Goal: Check status: Check status

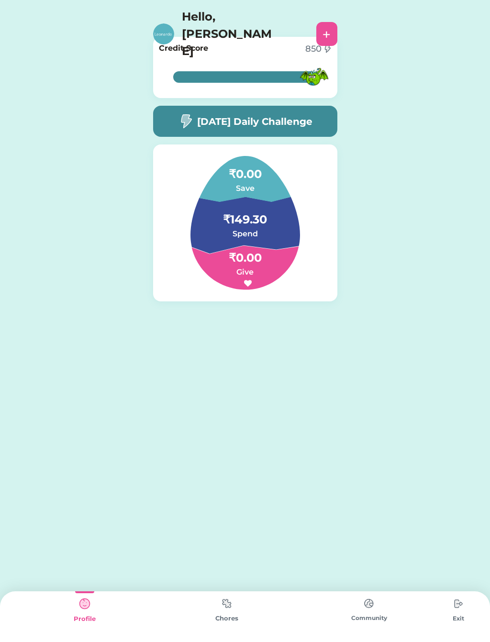
click at [243, 614] on div "Chores" at bounding box center [226, 619] width 142 height 10
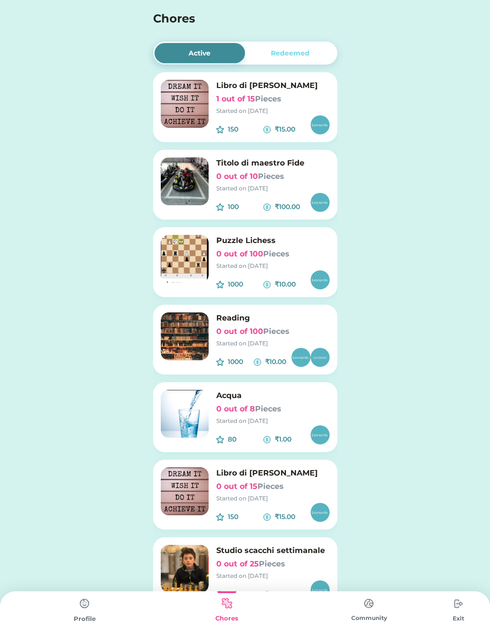
click at [78, 612] on img at bounding box center [84, 603] width 19 height 19
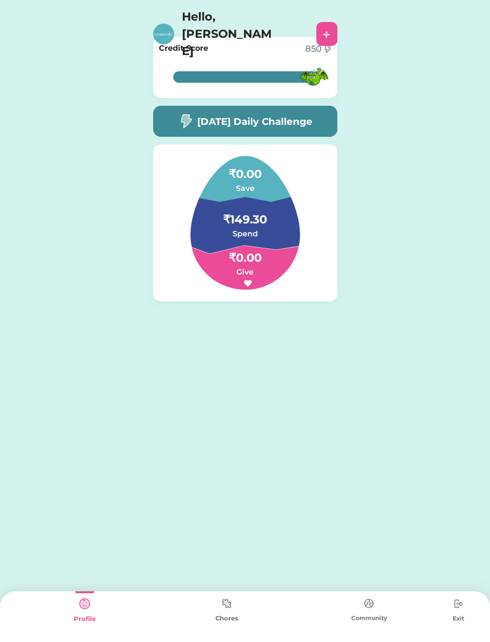
click at [238, 166] on h4 "₹0.00" at bounding box center [245, 169] width 96 height 27
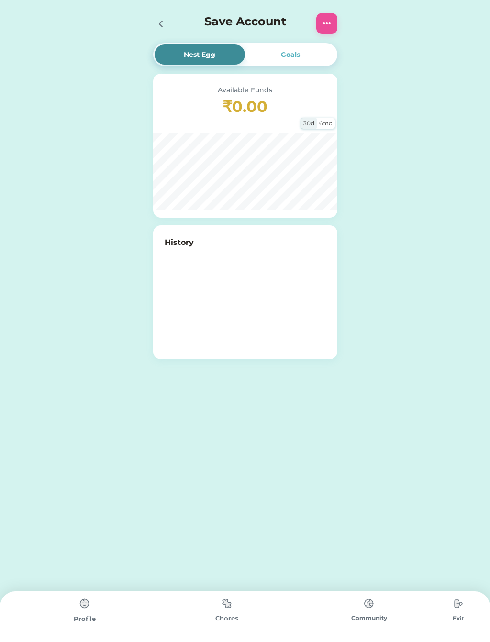
click at [327, 119] on div "6mo" at bounding box center [326, 123] width 18 height 11
click at [308, 125] on div "30d" at bounding box center [309, 123] width 16 height 11
click at [166, 27] on icon at bounding box center [160, 23] width 11 height 11
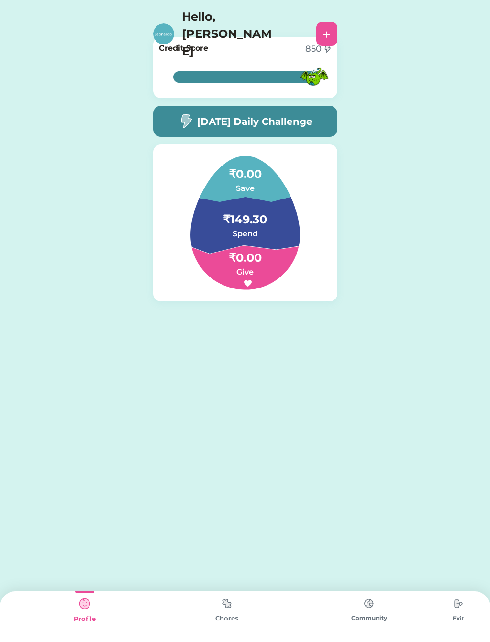
click at [265, 56] on div "Credit Score 850 100% 100%" at bounding box center [245, 67] width 184 height 61
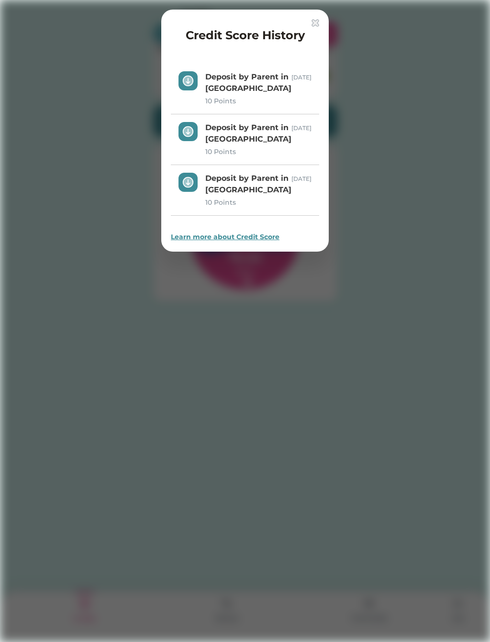
click at [302, 24] on div "Credit Score History" at bounding box center [245, 33] width 148 height 29
click at [316, 25] on img at bounding box center [315, 23] width 8 height 8
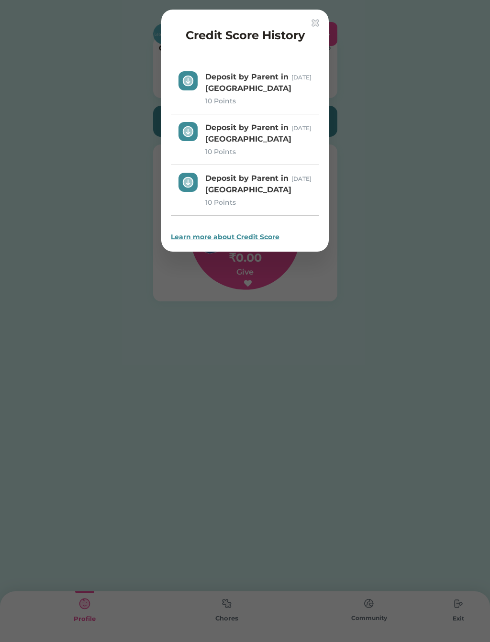
scroll to position [0, 0]
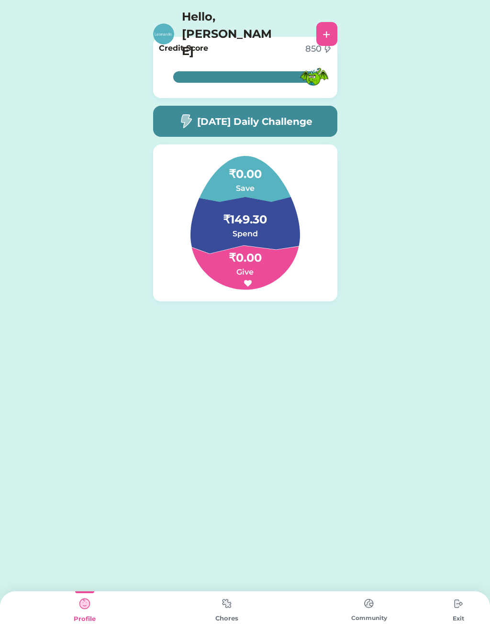
click at [276, 190] on h6 "Save" at bounding box center [245, 188] width 96 height 11
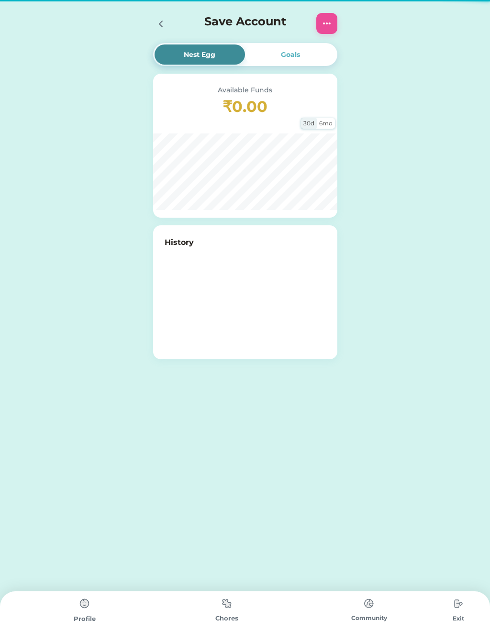
click at [261, 214] on div "Available Funds ₹0.00 30d 6mo" at bounding box center [245, 146] width 184 height 144
click at [196, 236] on div "History" at bounding box center [245, 292] width 184 height 134
click at [325, 128] on div "6mo" at bounding box center [326, 123] width 18 height 11
click at [336, 15] on div at bounding box center [326, 23] width 21 height 21
click at [331, 23] on img at bounding box center [326, 23] width 11 height 11
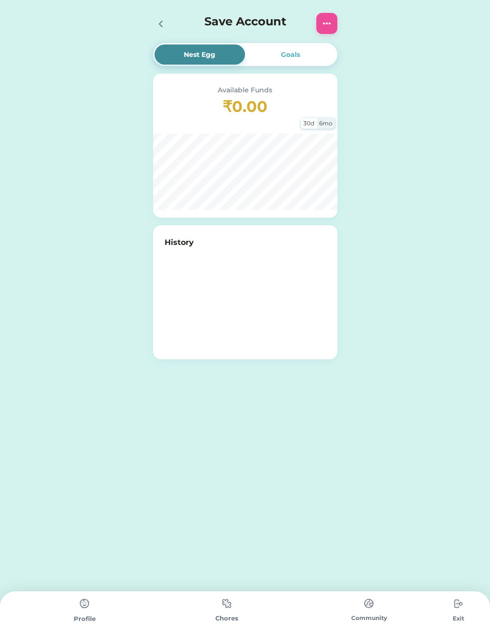
click at [330, 10] on div "Save Account" at bounding box center [244, 23] width 203 height 31
click at [152, 8] on div "Save Account" at bounding box center [244, 23] width 203 height 31
click at [149, 30] on div "Save Account" at bounding box center [244, 23] width 203 height 31
click at [155, 19] on icon at bounding box center [160, 23] width 11 height 11
